Goal: Task Accomplishment & Management: Complete application form

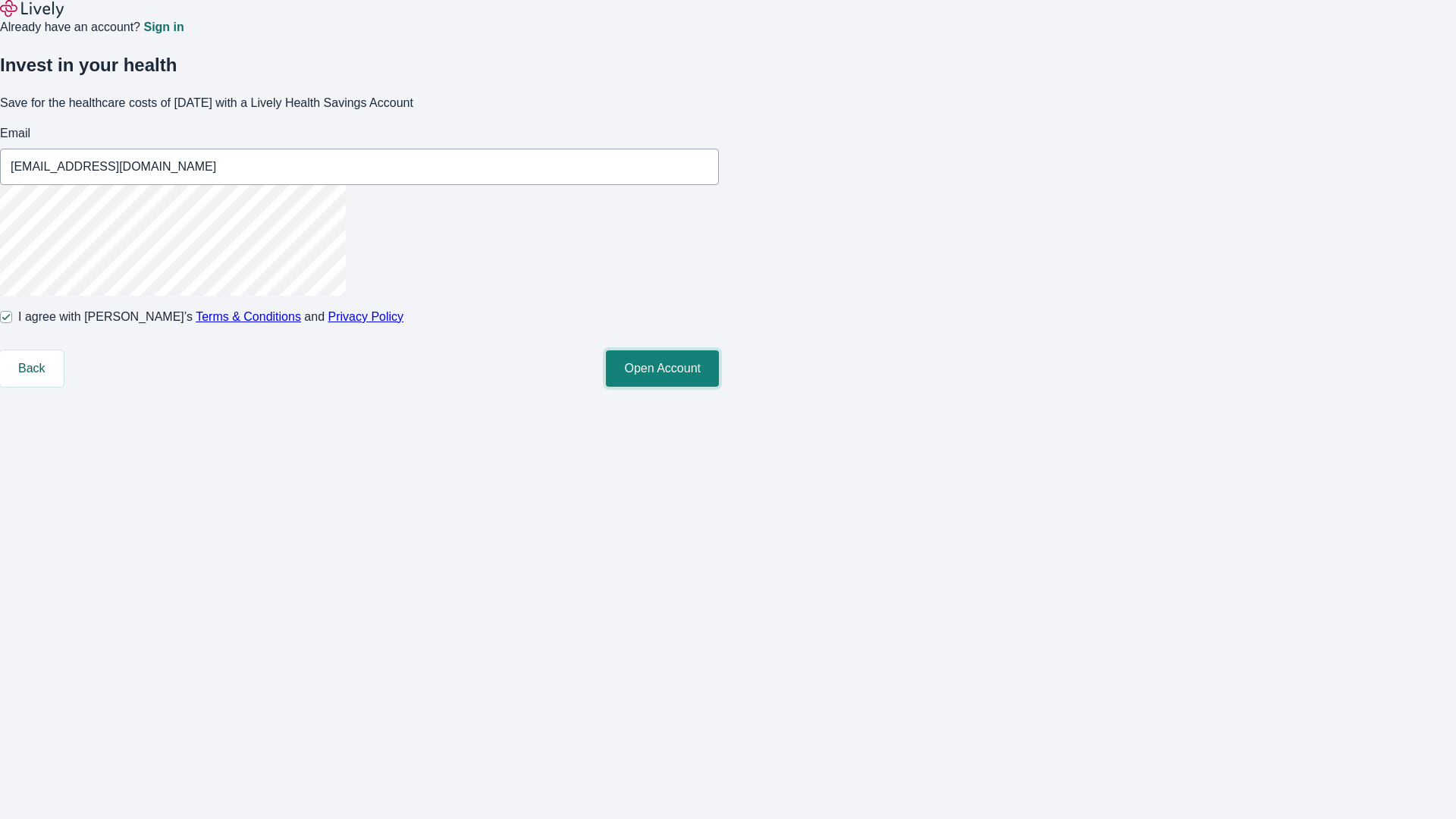
click at [719, 387] on button "Open Account" at bounding box center [662, 369] width 113 height 37
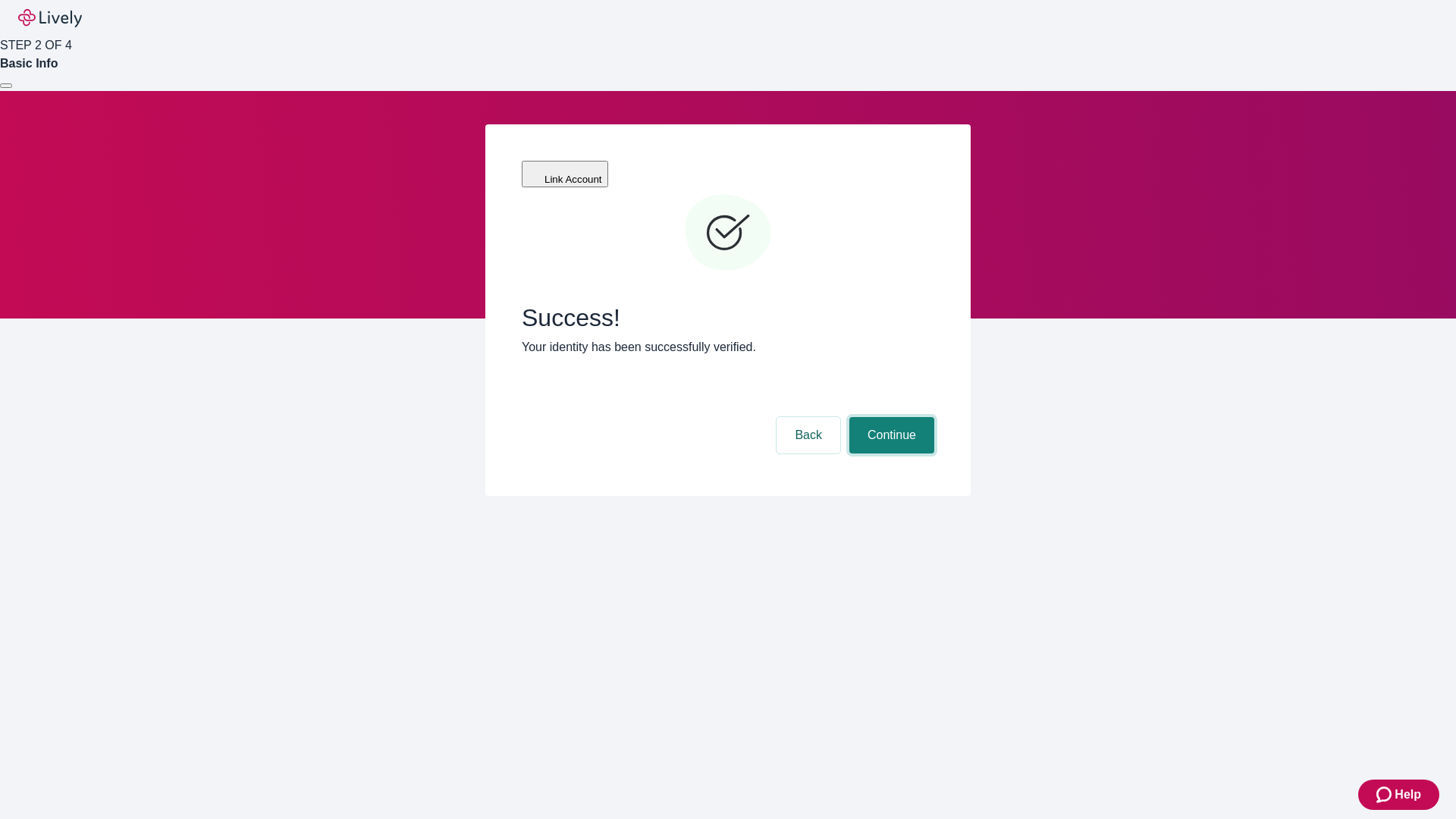
click at [889, 417] on button "Continue" at bounding box center [892, 436] width 85 height 37
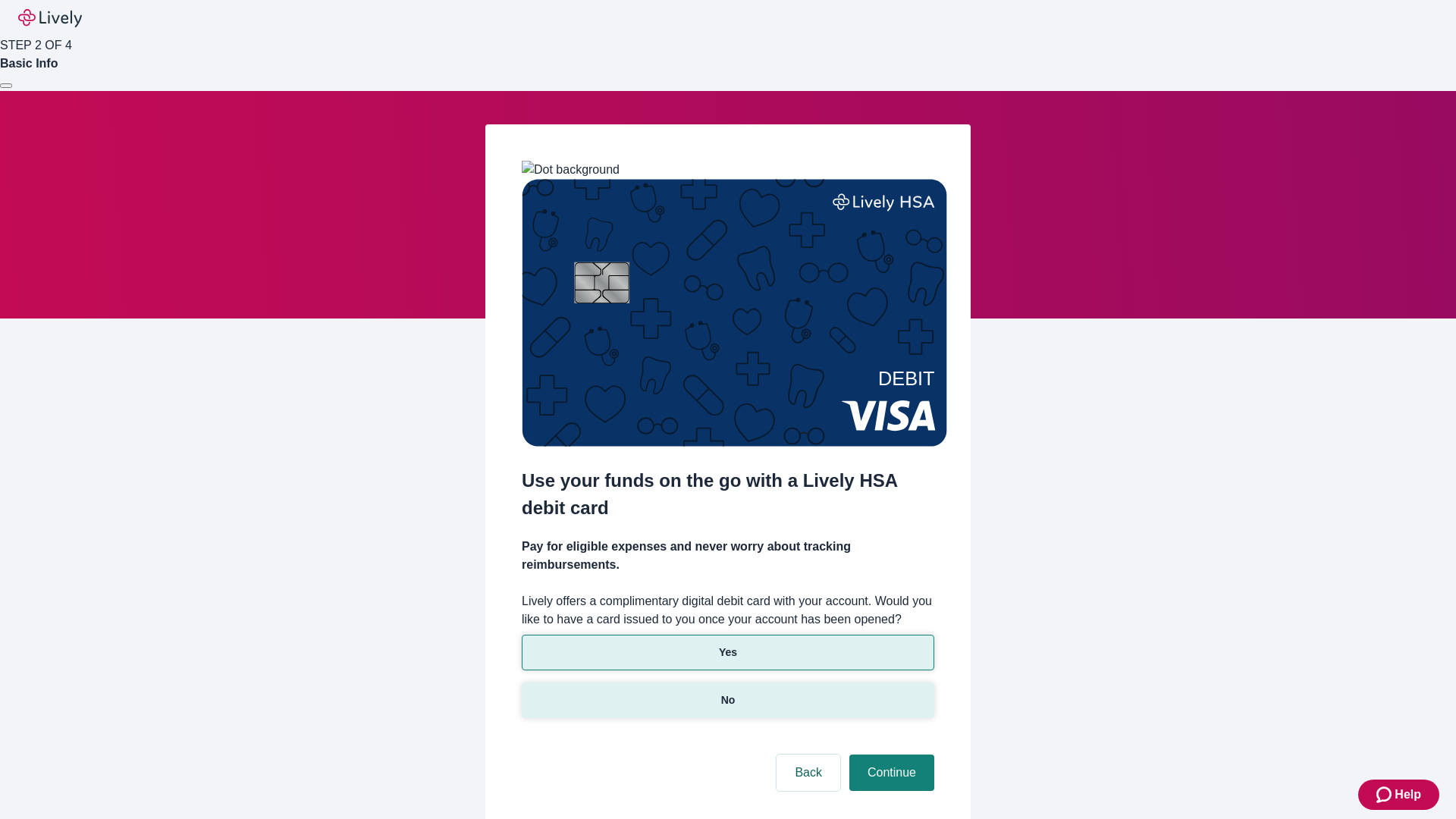
click at [727, 692] on p "No" at bounding box center [728, 700] width 14 height 15
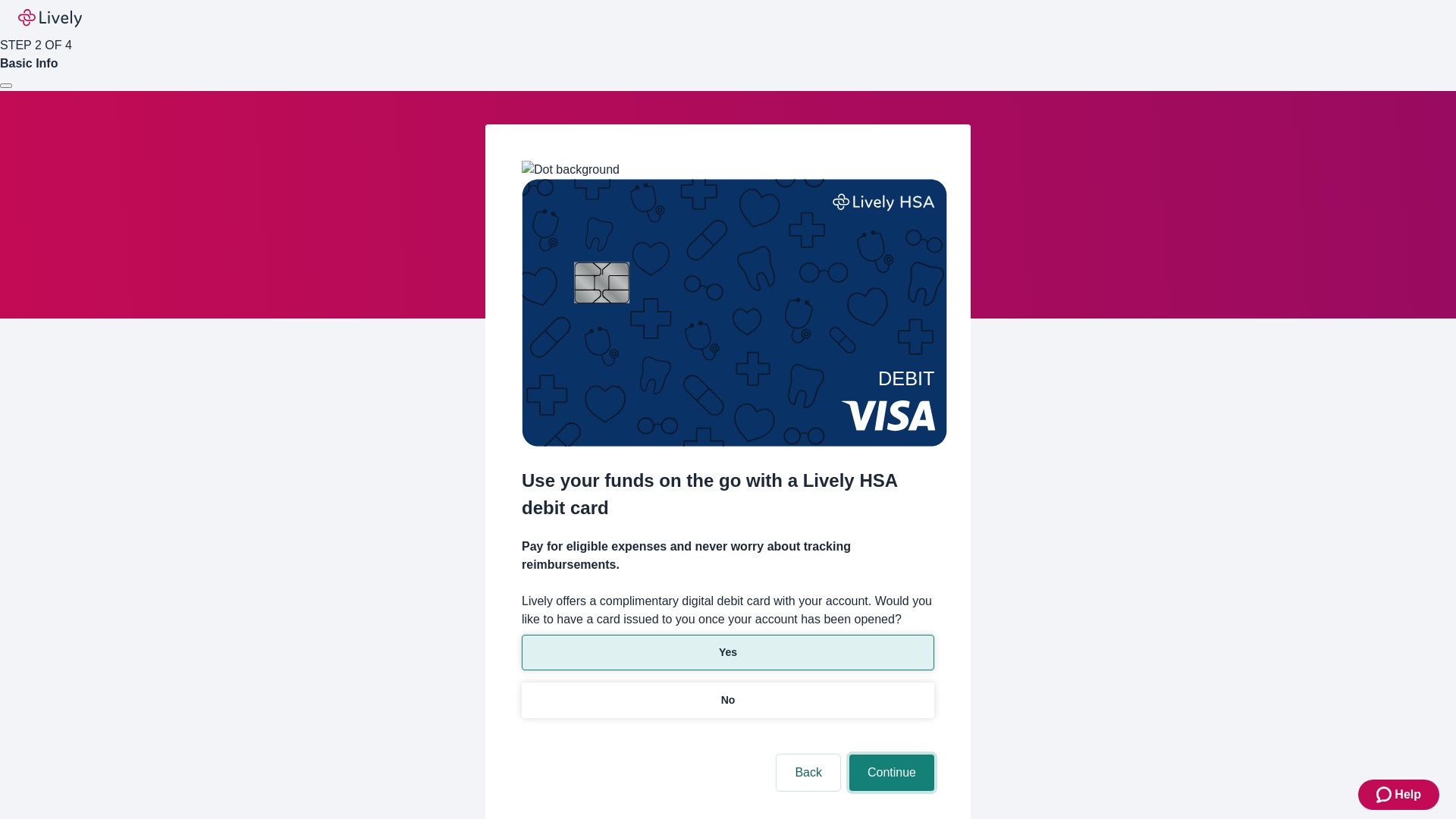
click at [889, 755] on button "Continue" at bounding box center [892, 774] width 85 height 37
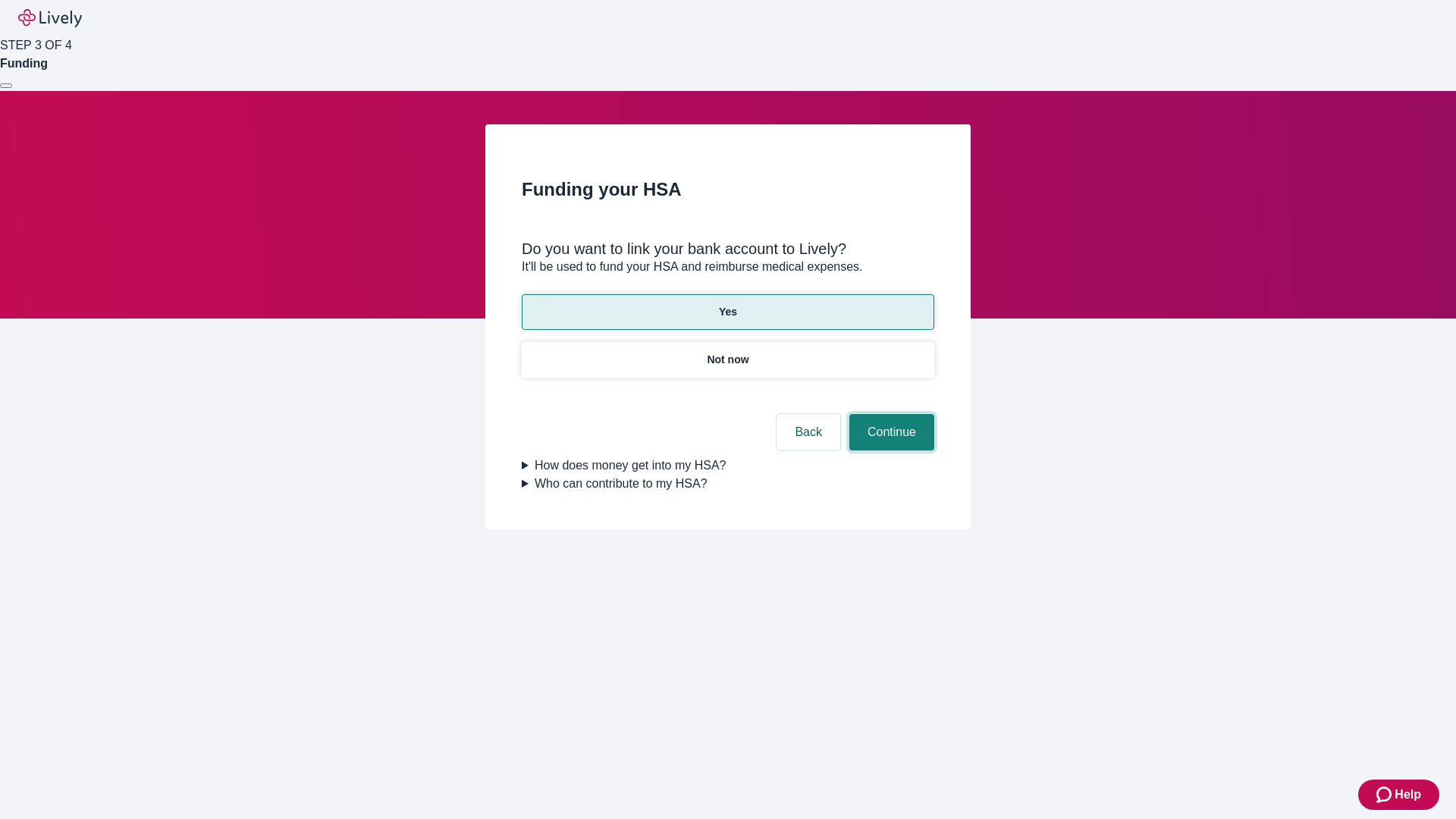
click at [889, 414] on button "Continue" at bounding box center [892, 433] width 85 height 37
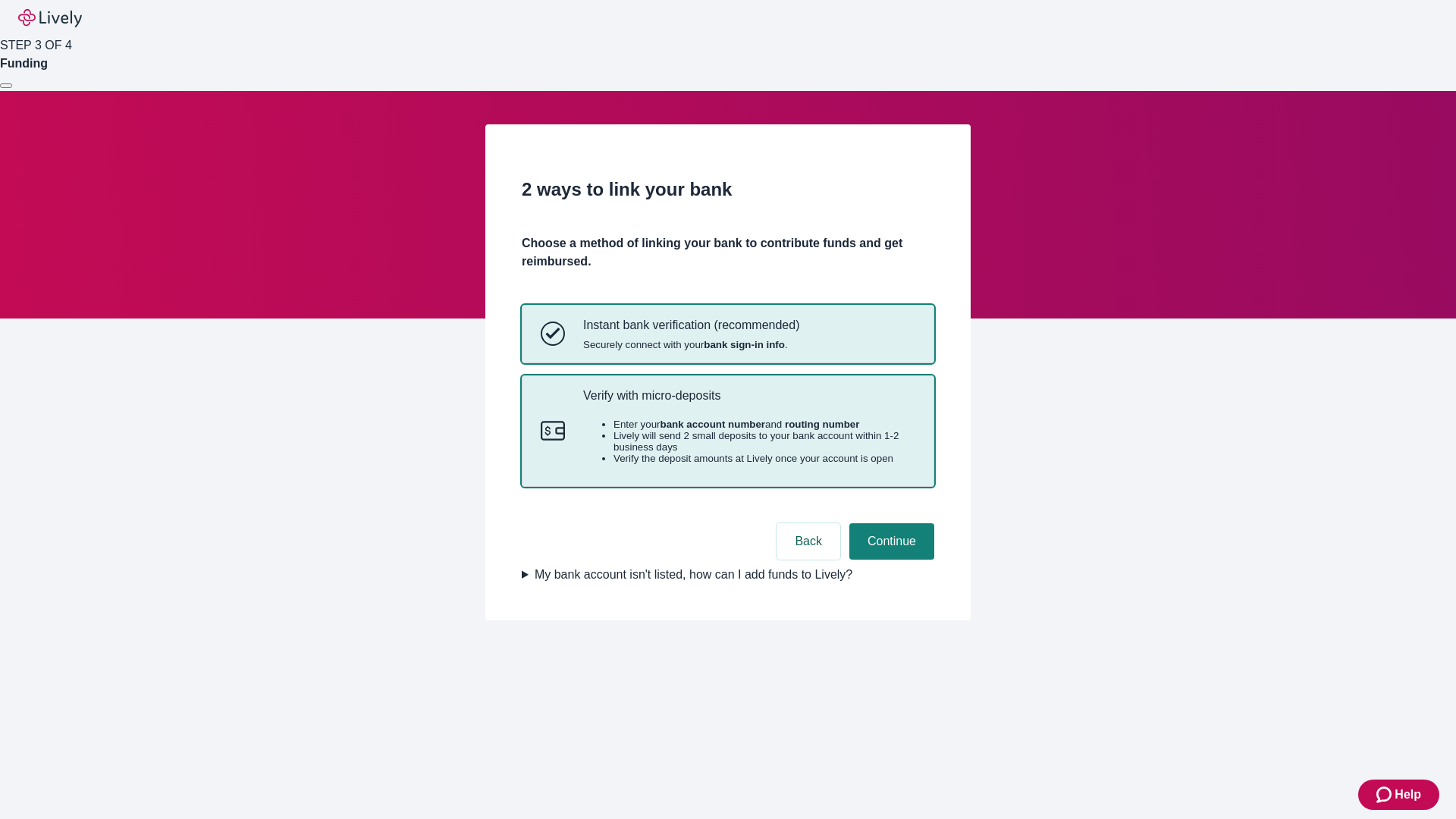
click at [748, 403] on p "Verify with micro-deposits" at bounding box center [749, 395] width 332 height 14
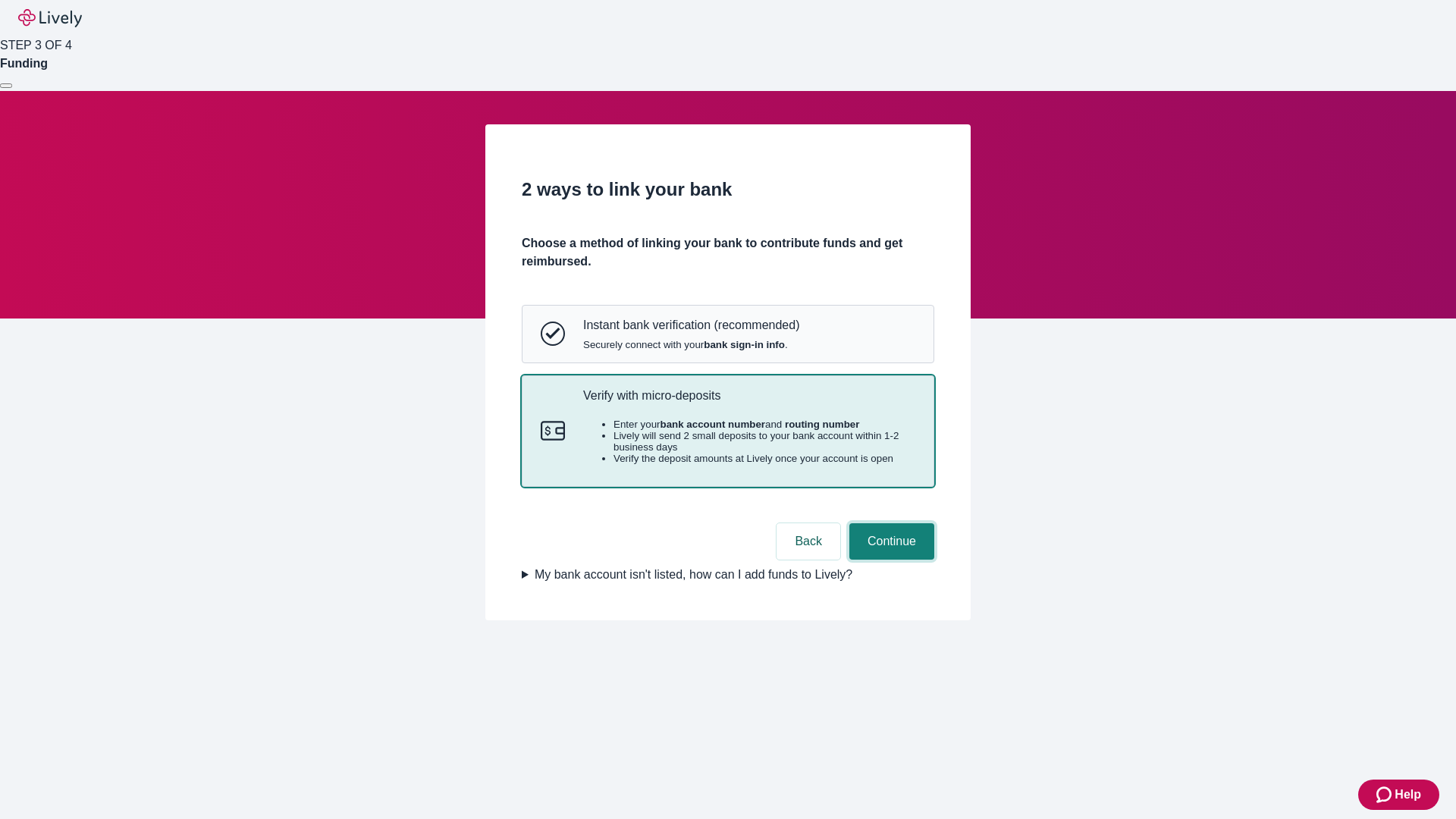
click at [889, 560] on button "Continue" at bounding box center [892, 542] width 85 height 37
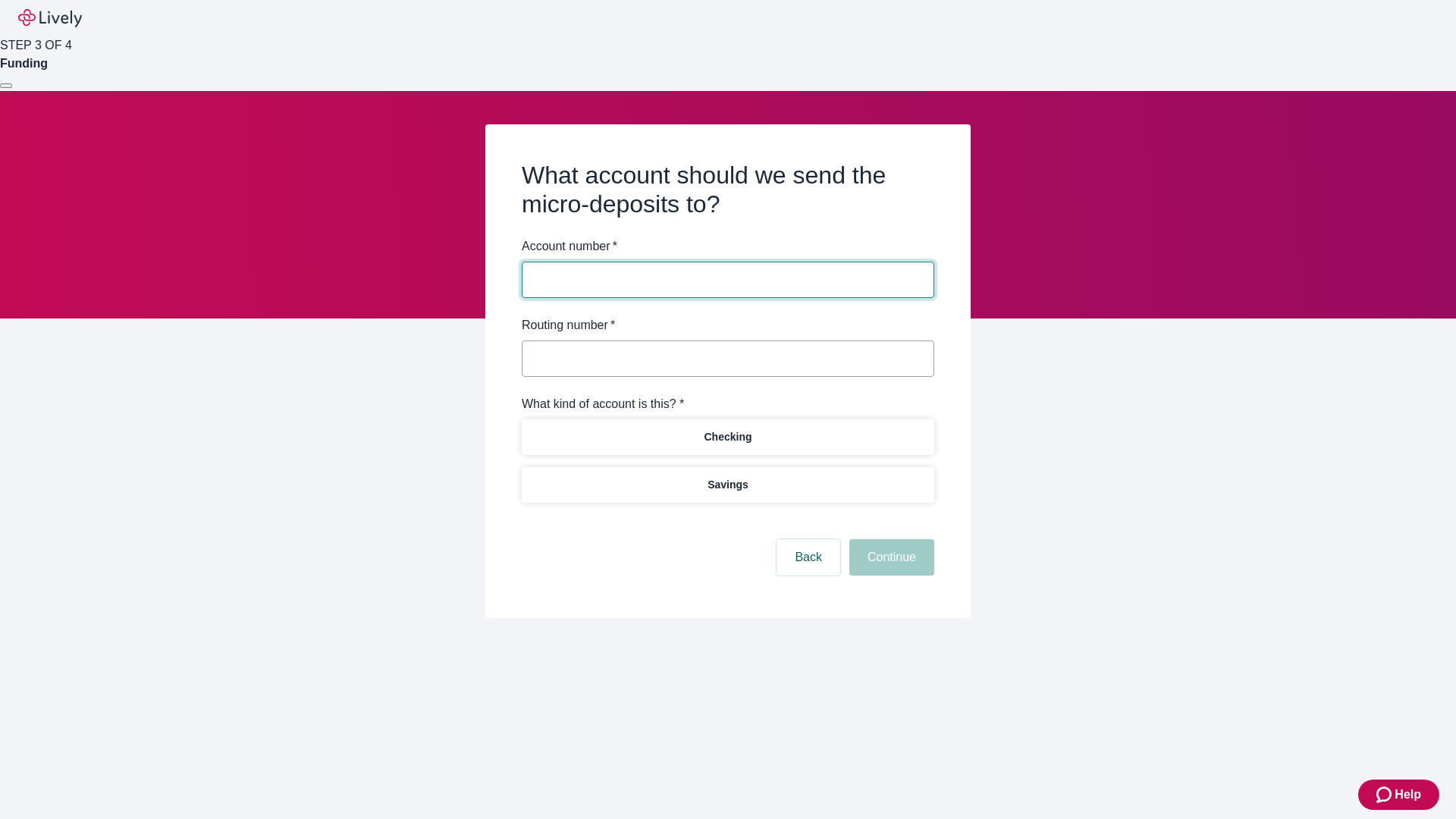
type input "122000661"
